Goal: Navigation & Orientation: Find specific page/section

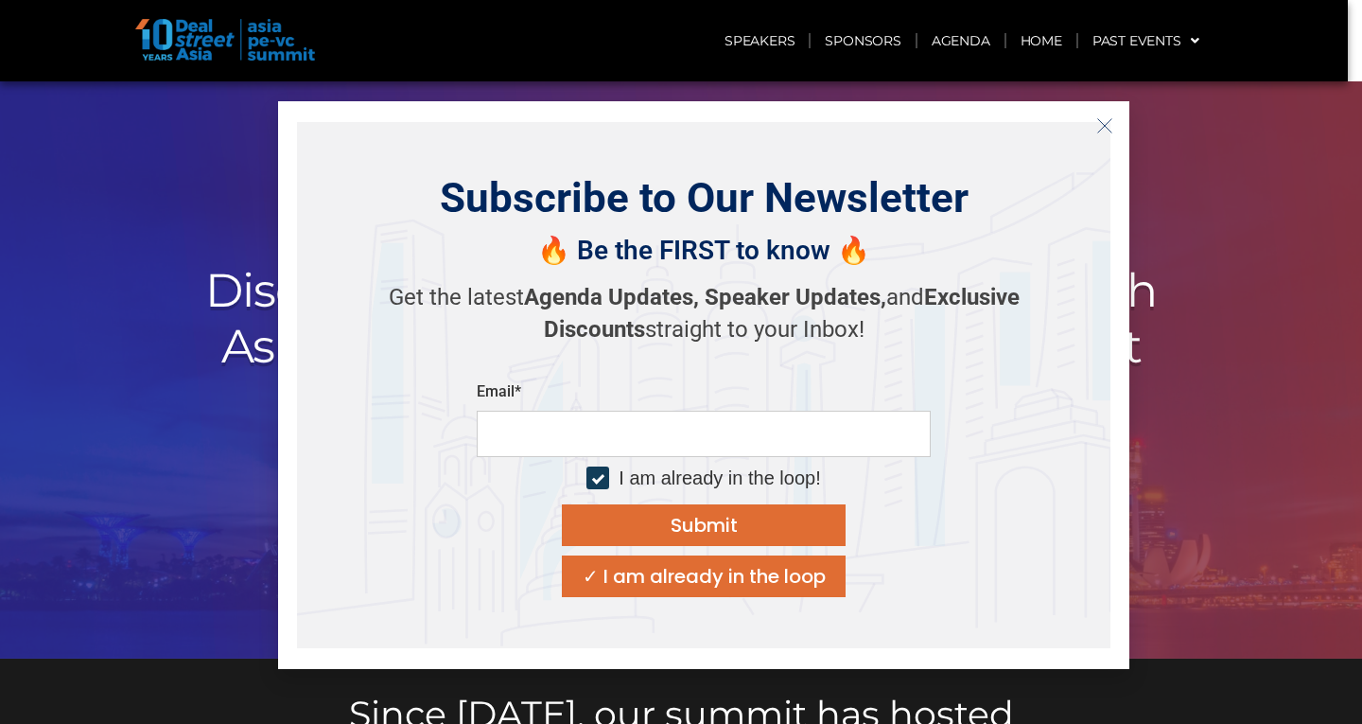
click at [1110, 127] on icon "Close" at bounding box center [1104, 125] width 17 height 17
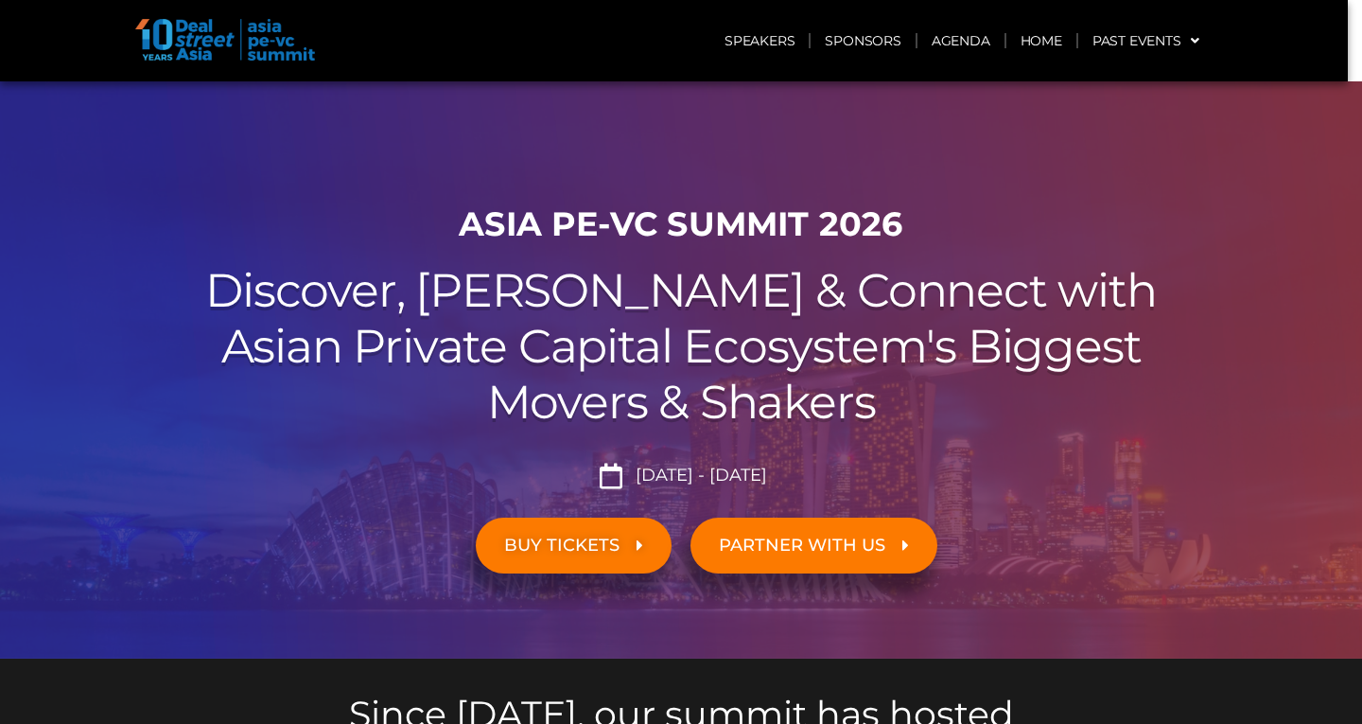
click at [201, 44] on img at bounding box center [225, 40] width 180 height 42
click at [179, 34] on img at bounding box center [225, 40] width 180 height 42
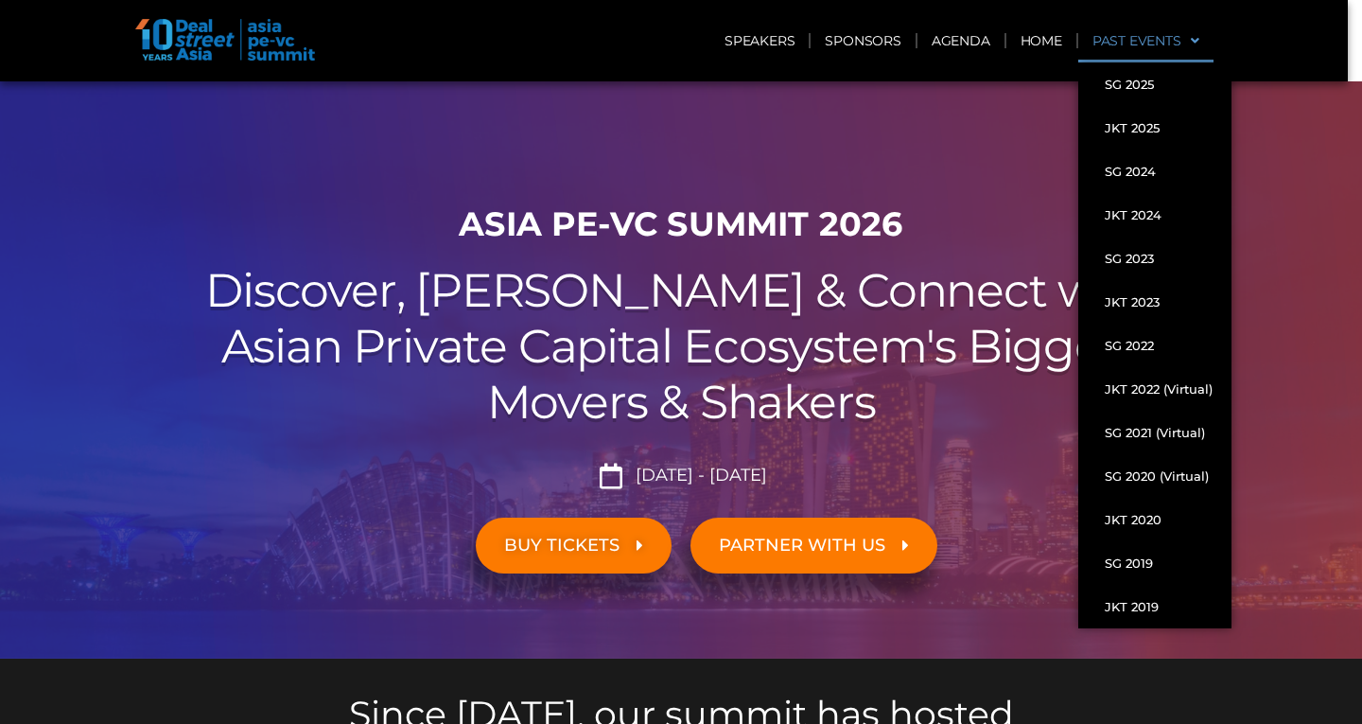
click at [1193, 40] on span at bounding box center [1191, 41] width 18 height 32
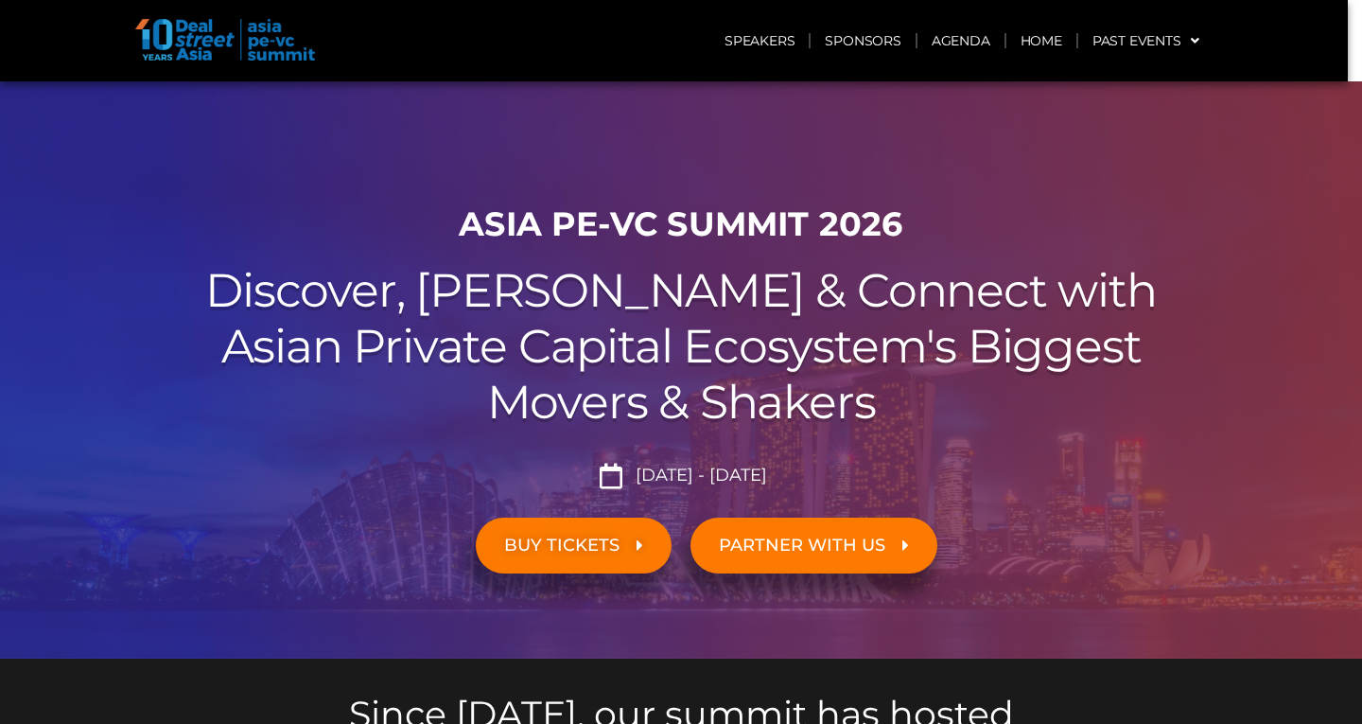
click at [193, 34] on img at bounding box center [225, 40] width 180 height 42
click at [388, 56] on div at bounding box center [297, 41] width 324 height 44
click at [1031, 44] on link "Home" at bounding box center [1042, 41] width 70 height 44
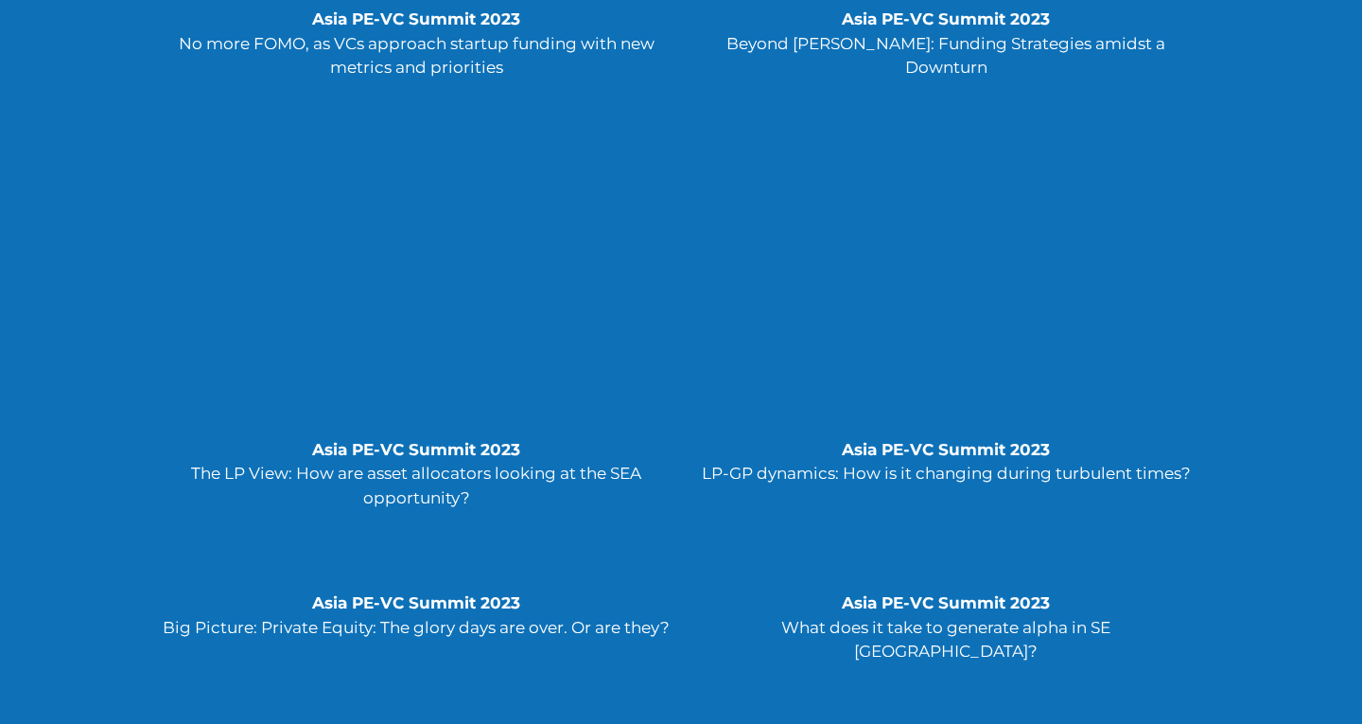
scroll to position [4941, 0]
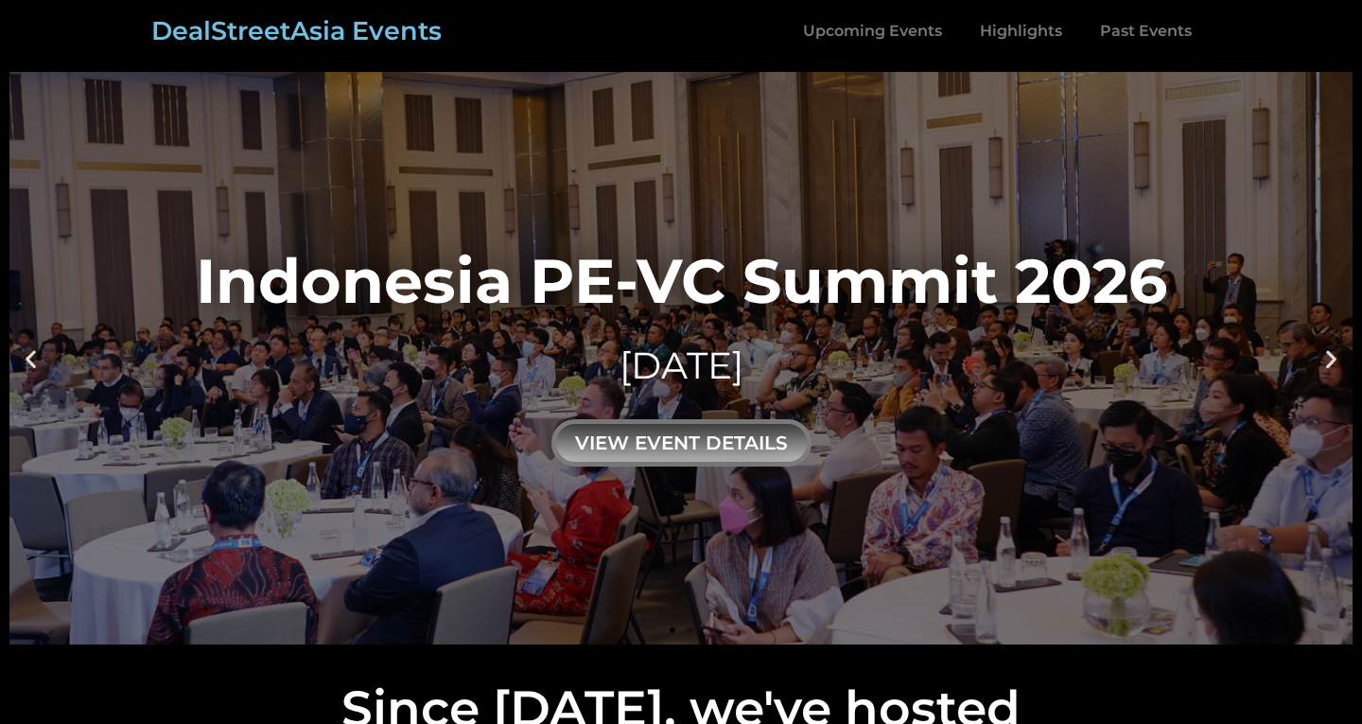
click at [1326, 357] on icon "Next slide" at bounding box center [1332, 358] width 24 height 24
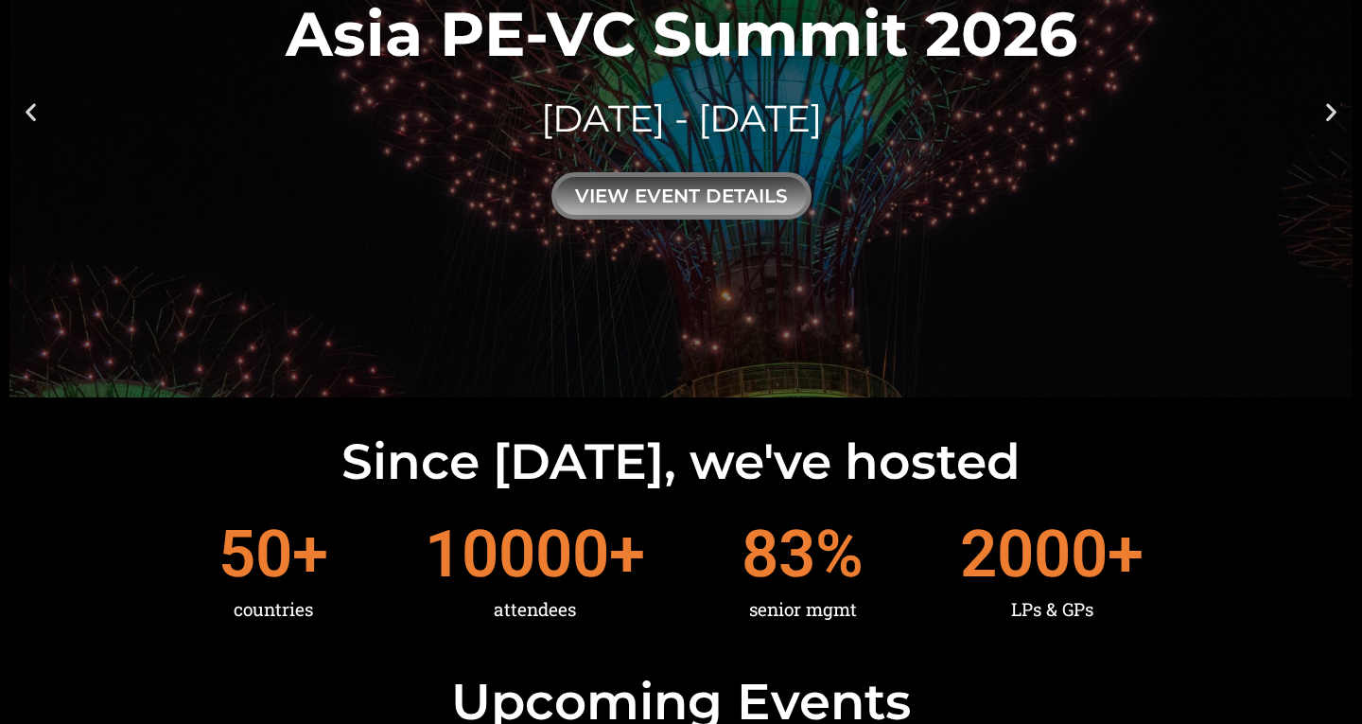
scroll to position [0, 0]
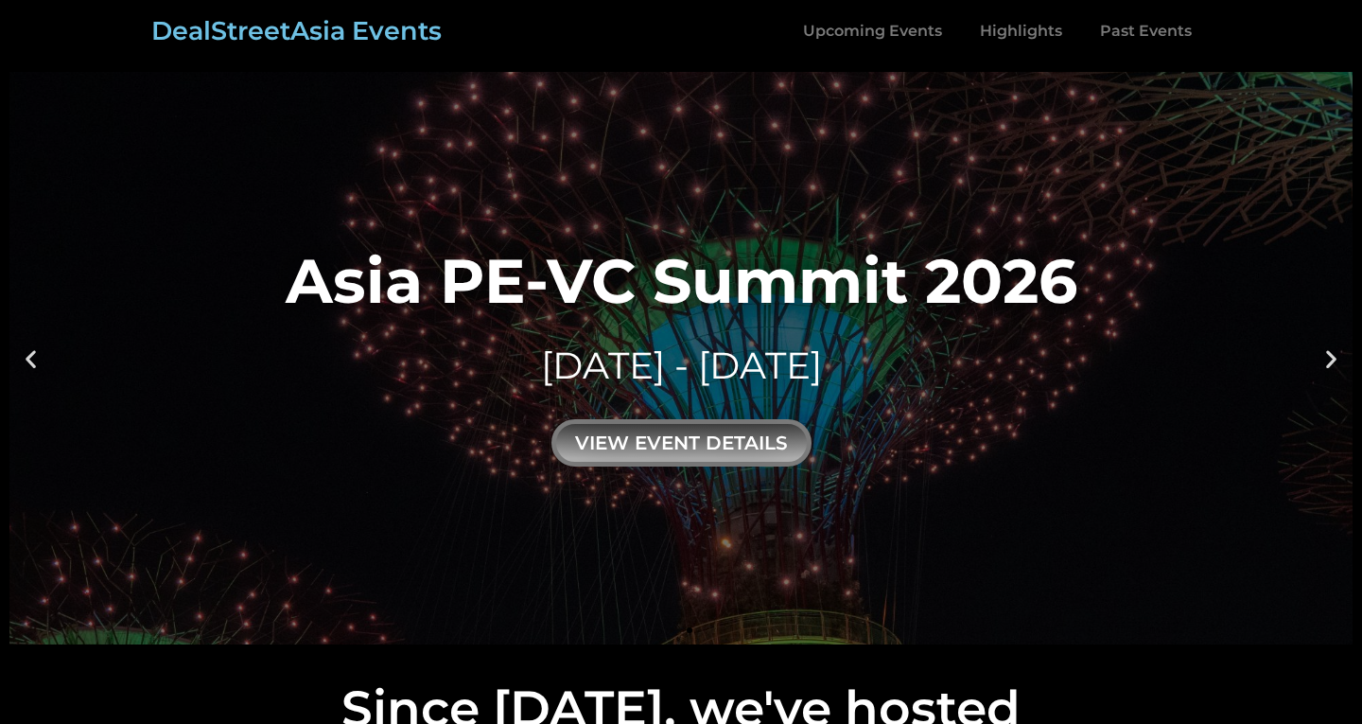
click at [1332, 359] on icon "Next slide" at bounding box center [1332, 358] width 24 height 24
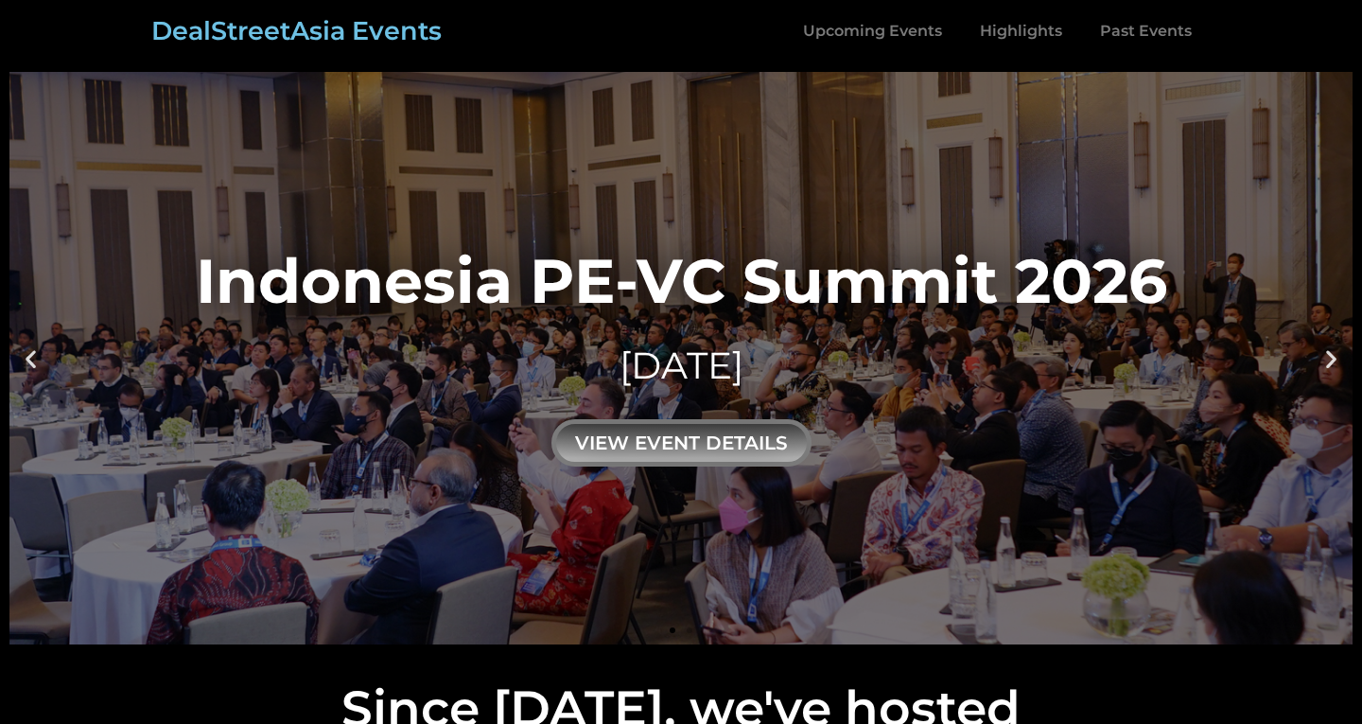
click at [1322, 360] on icon "Next slide" at bounding box center [1332, 358] width 24 height 24
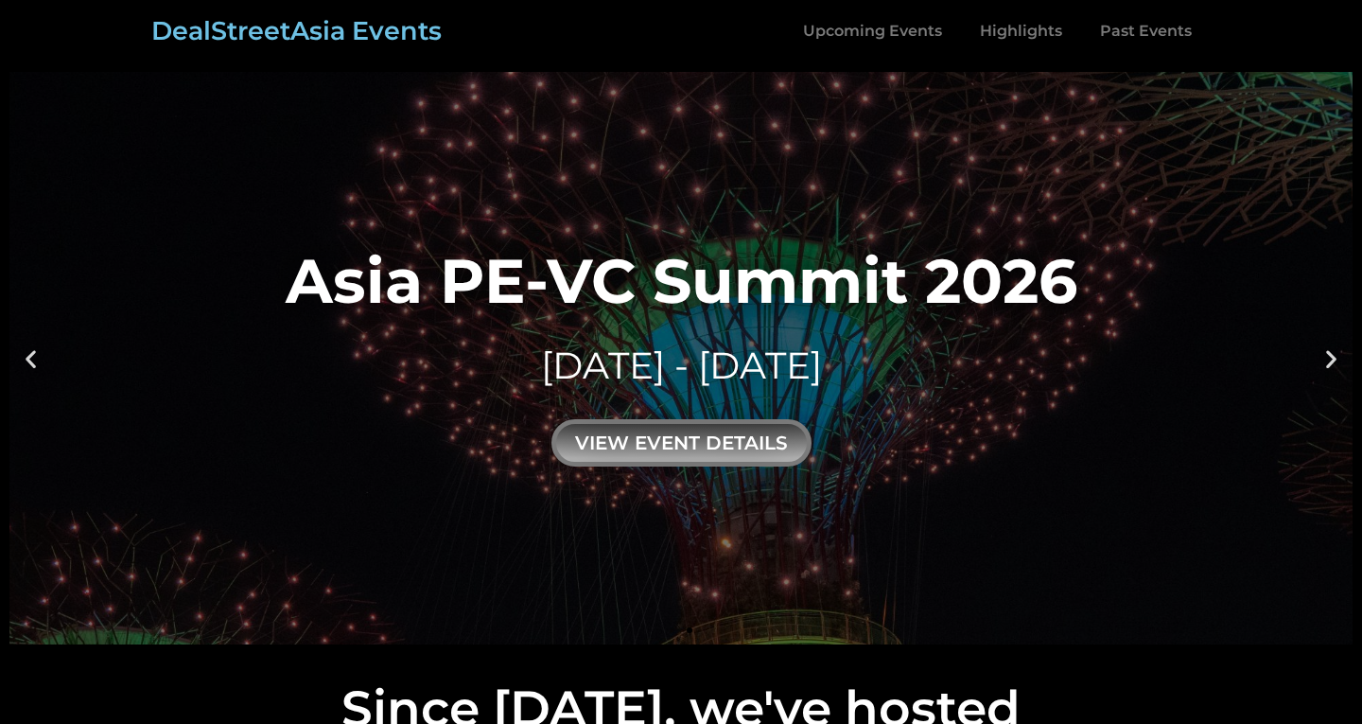
click at [1322, 360] on icon "Next slide" at bounding box center [1332, 358] width 24 height 24
